Goal: Find specific page/section: Find specific page/section

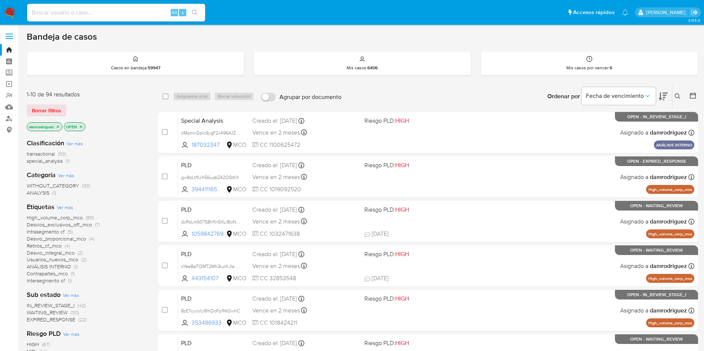
click at [9, 11] on img at bounding box center [10, 12] width 13 height 13
